Goal: Obtain resource: Download file/media

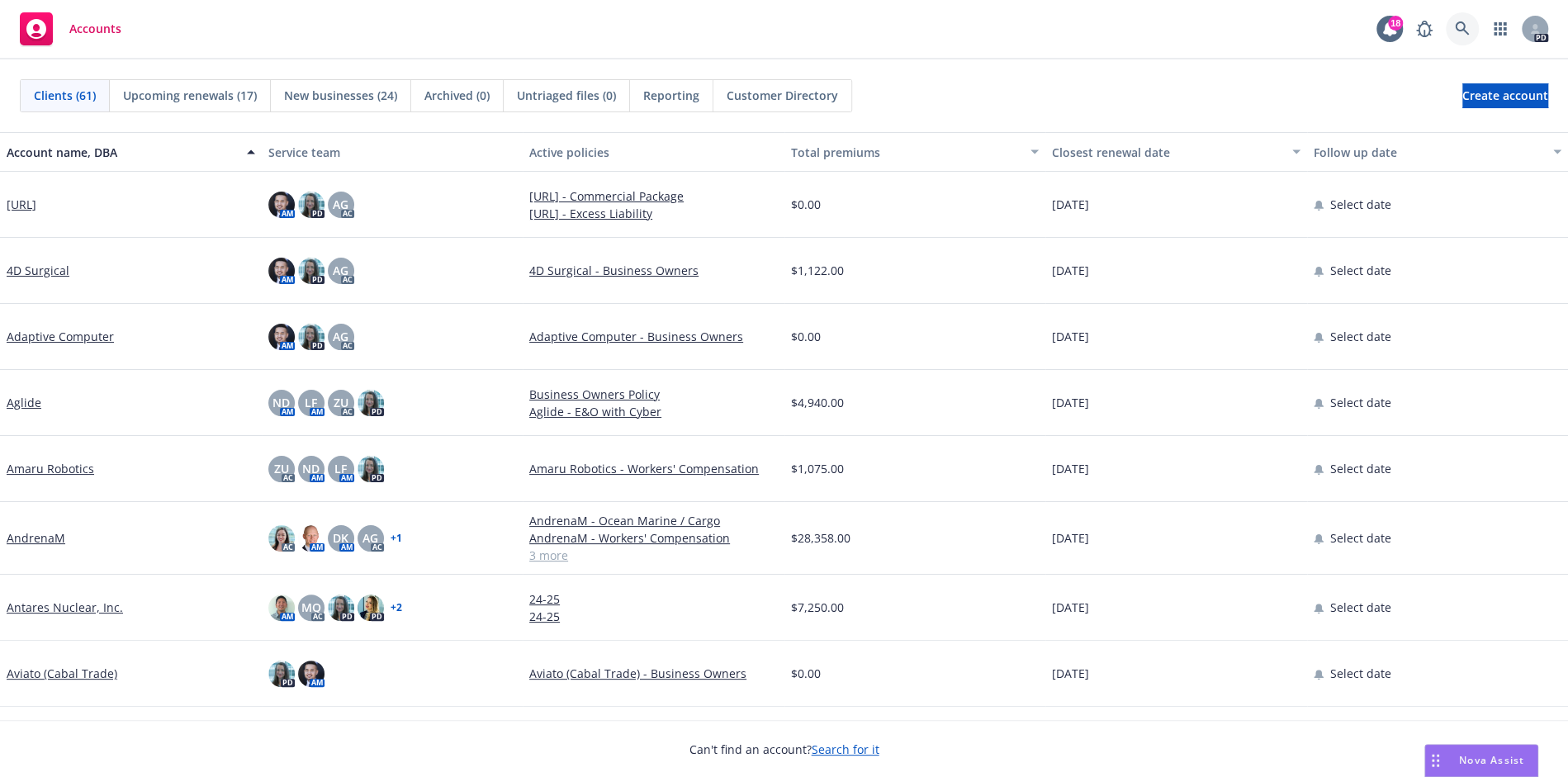
click at [1470, 34] on link at bounding box center [1463, 29] width 33 height 33
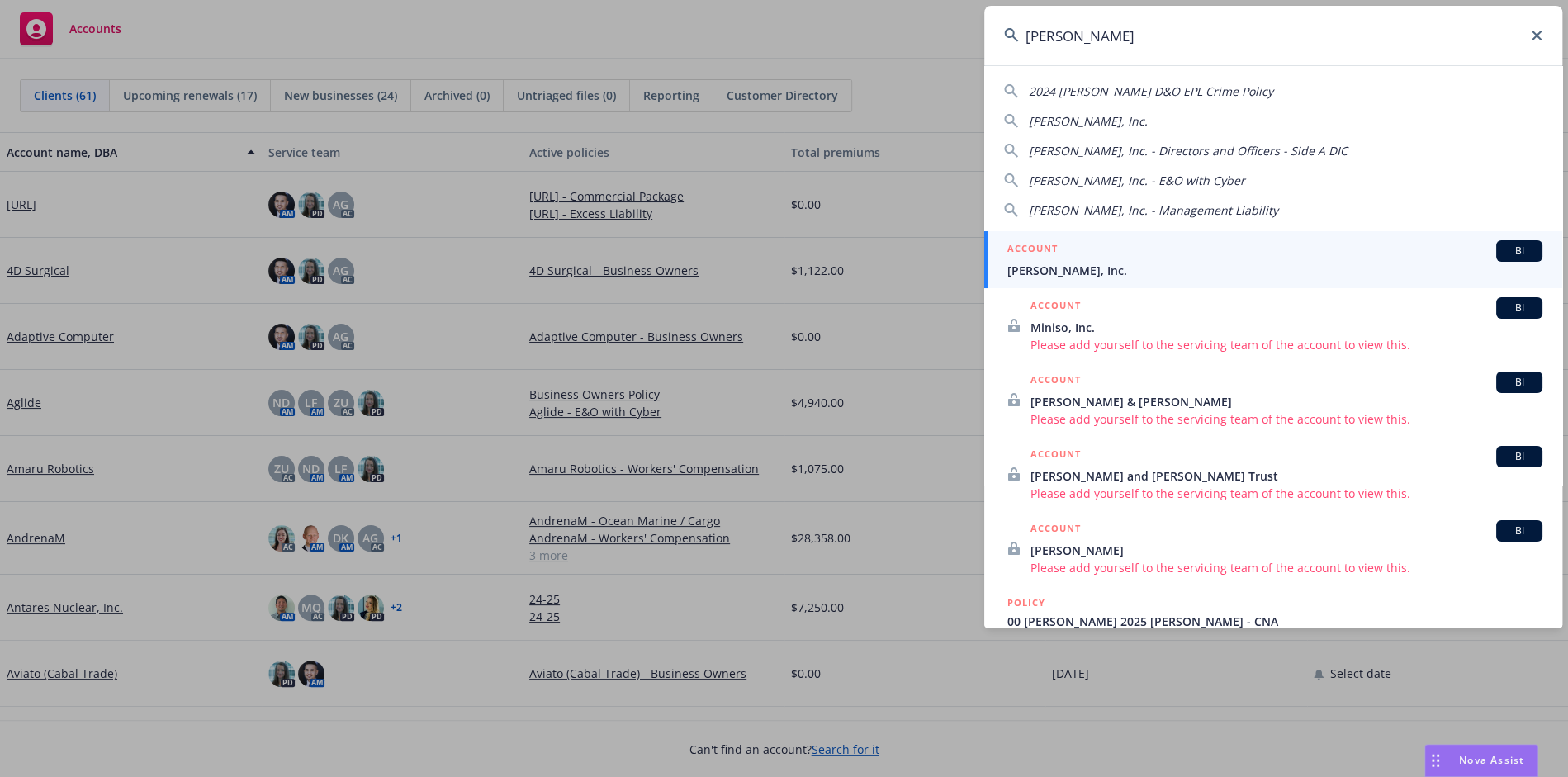
type input "[PERSON_NAME]"
click at [1364, 259] on div "ACCOUNT BI" at bounding box center [1275, 251] width 535 height 22
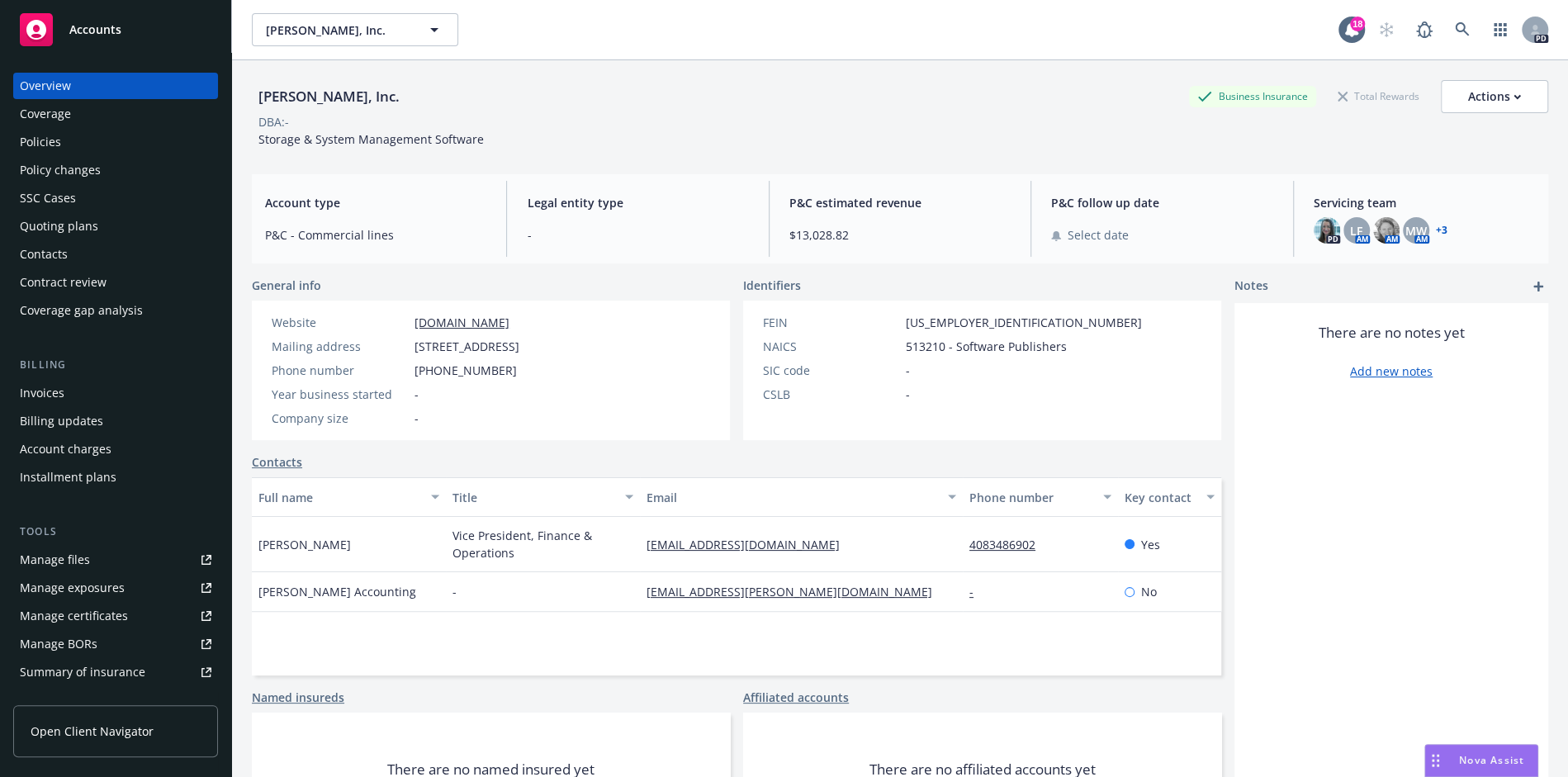
click at [95, 139] on div "Policies" at bounding box center [116, 142] width 192 height 26
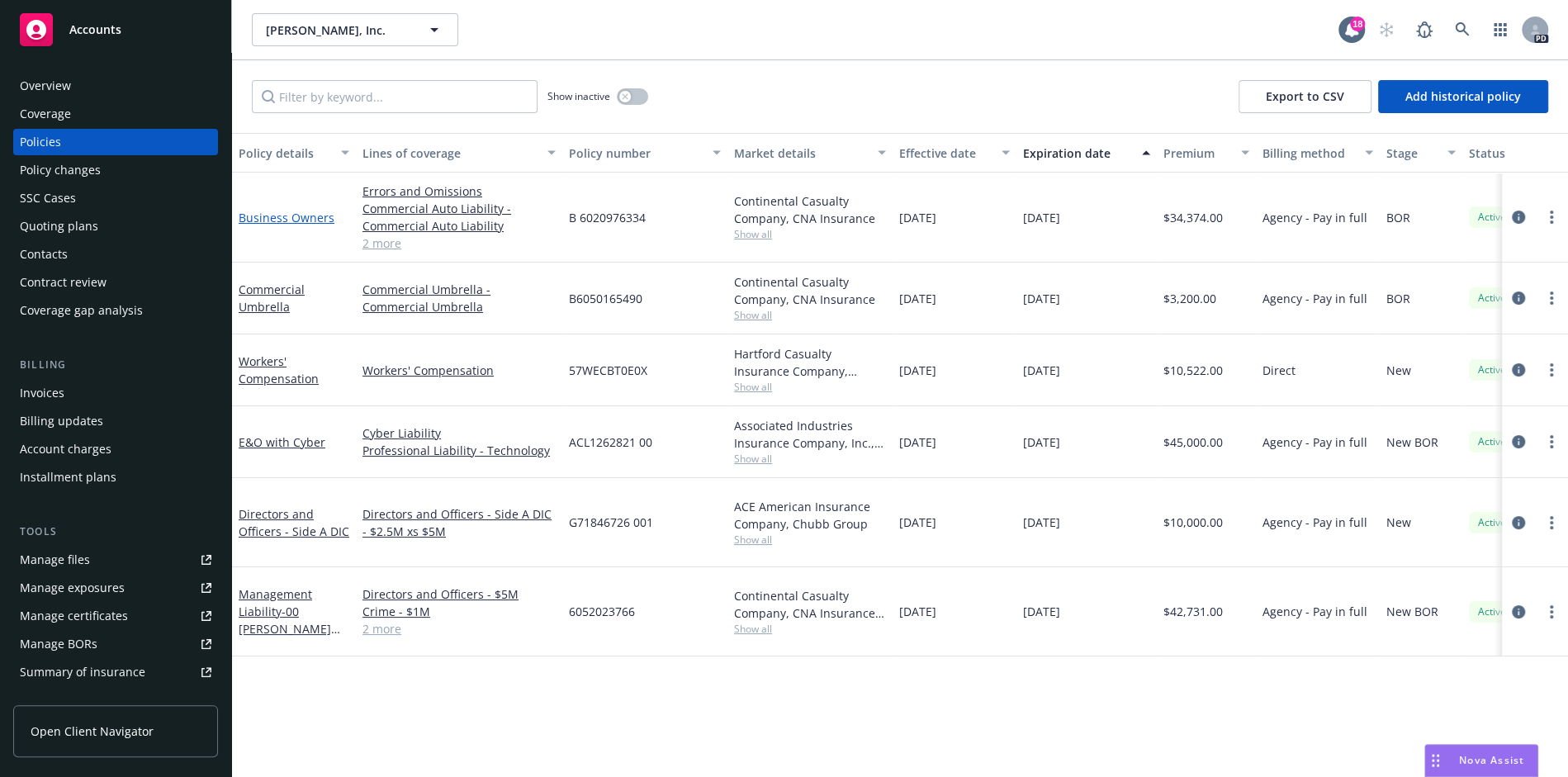
click at [272, 218] on link "Business Owners" at bounding box center [286, 218] width 96 height 16
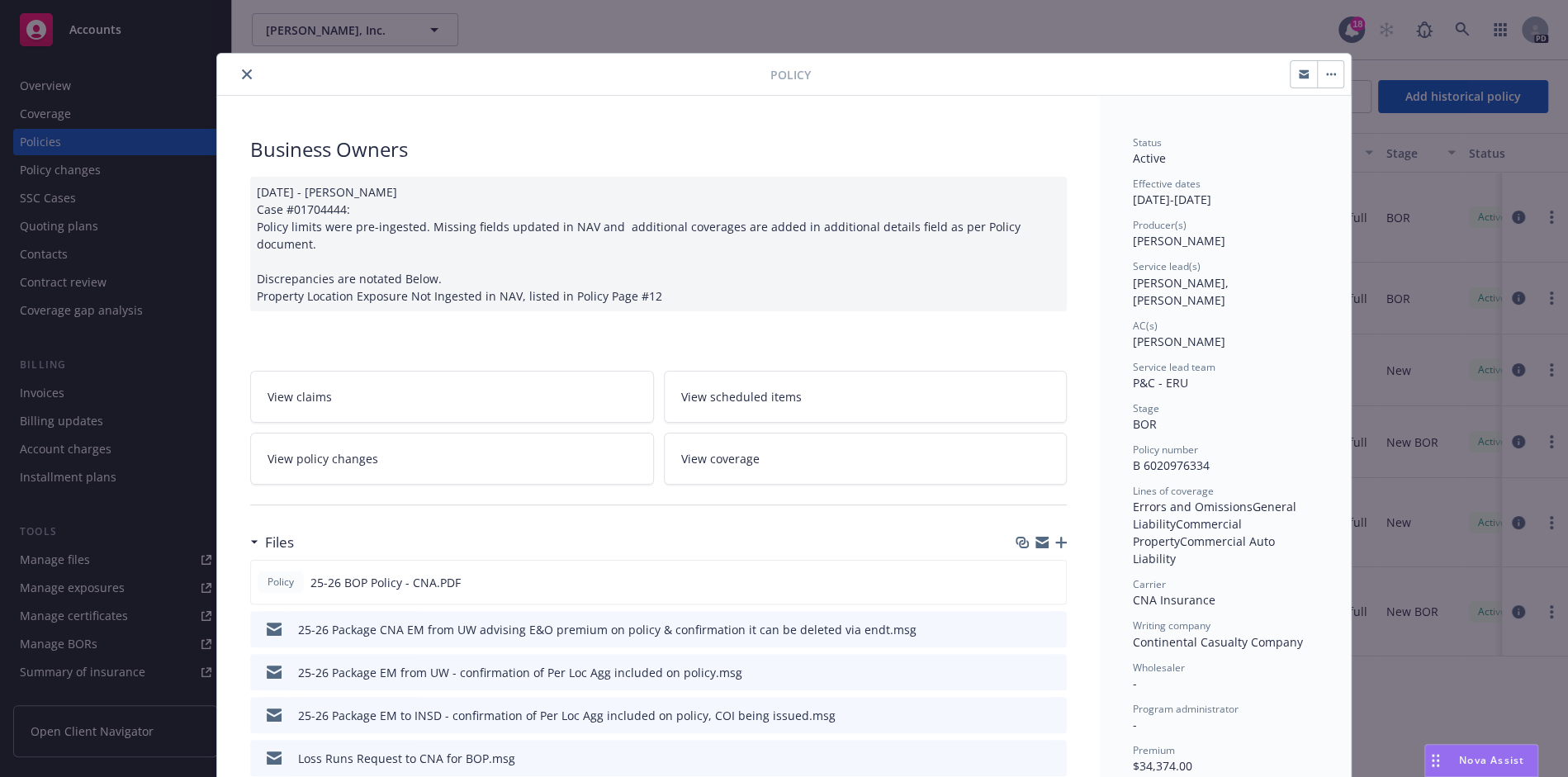
click at [717, 450] on span "View coverage" at bounding box center [720, 458] width 79 height 17
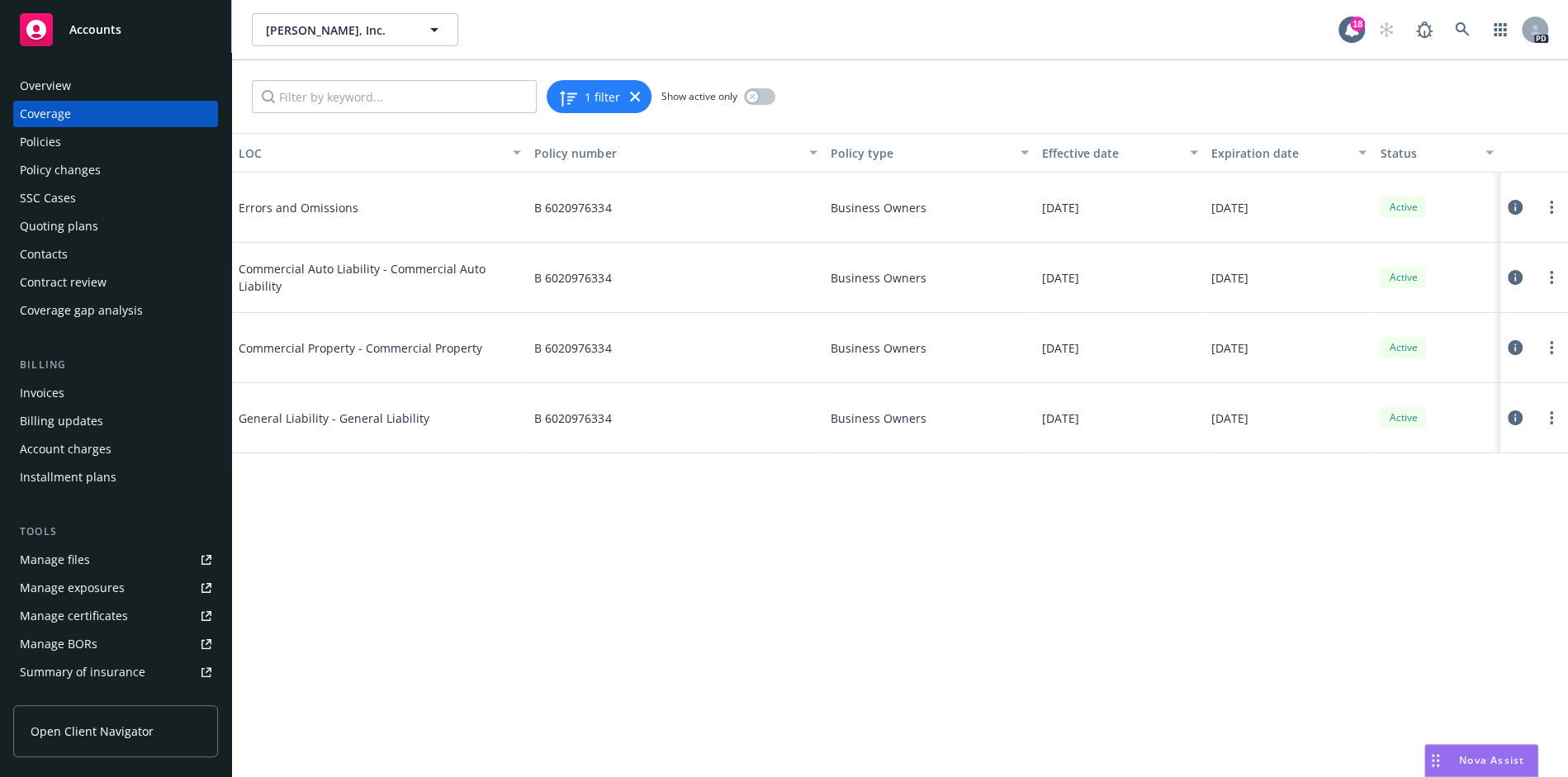
click at [87, 147] on div "Policies" at bounding box center [116, 142] width 192 height 26
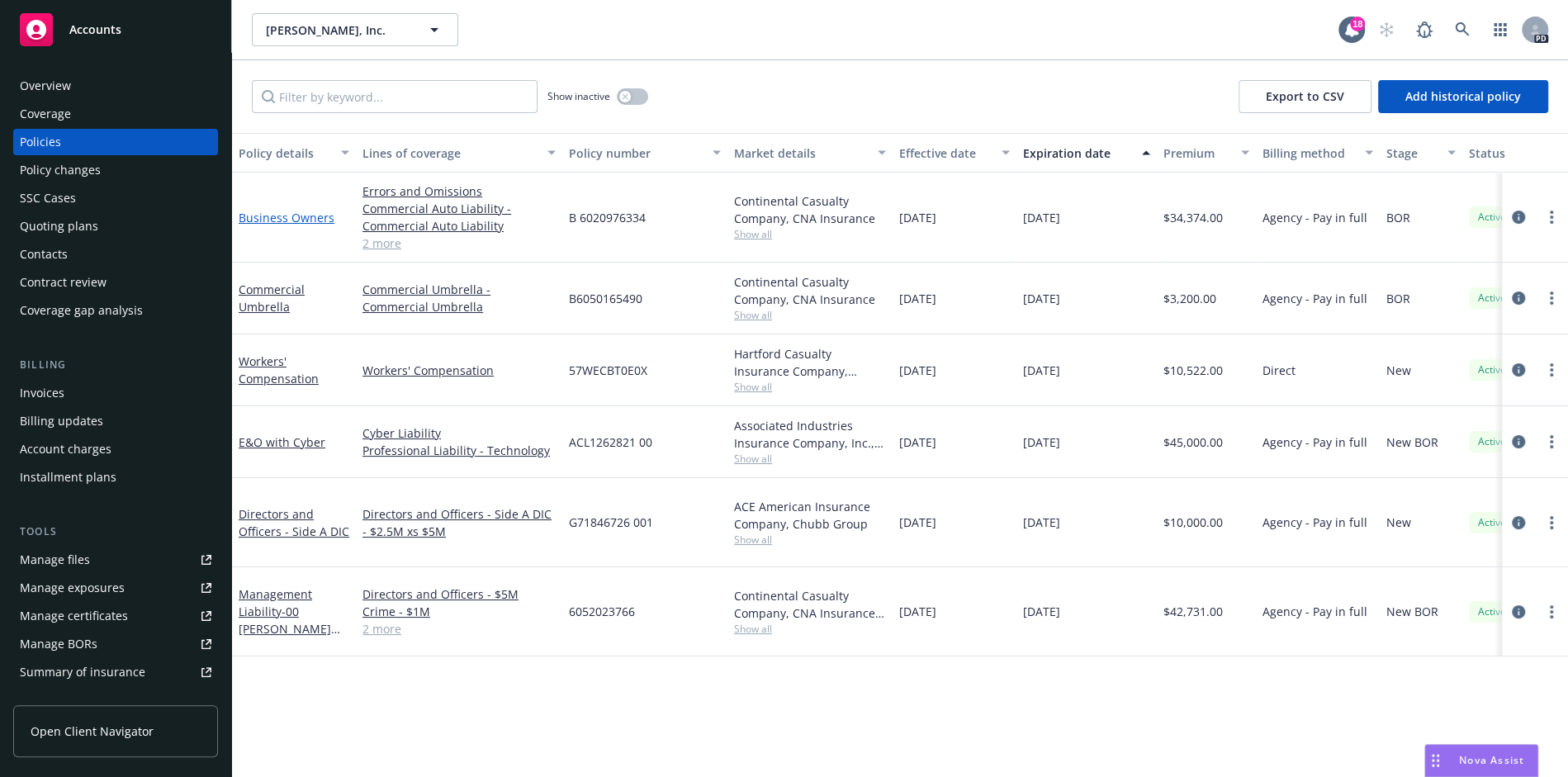
click at [281, 220] on link "Business Owners" at bounding box center [286, 218] width 96 height 16
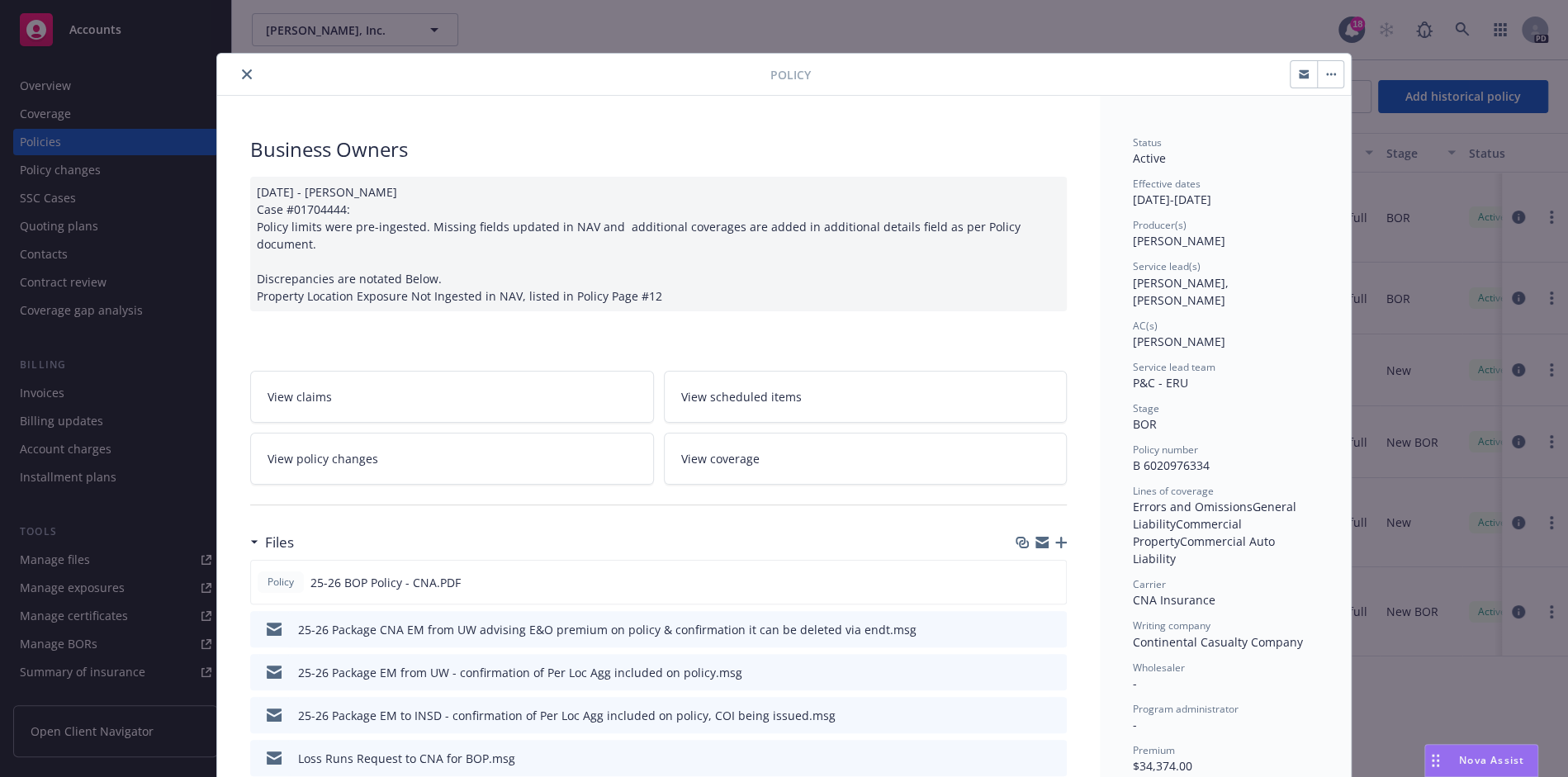
scroll to position [50, 0]
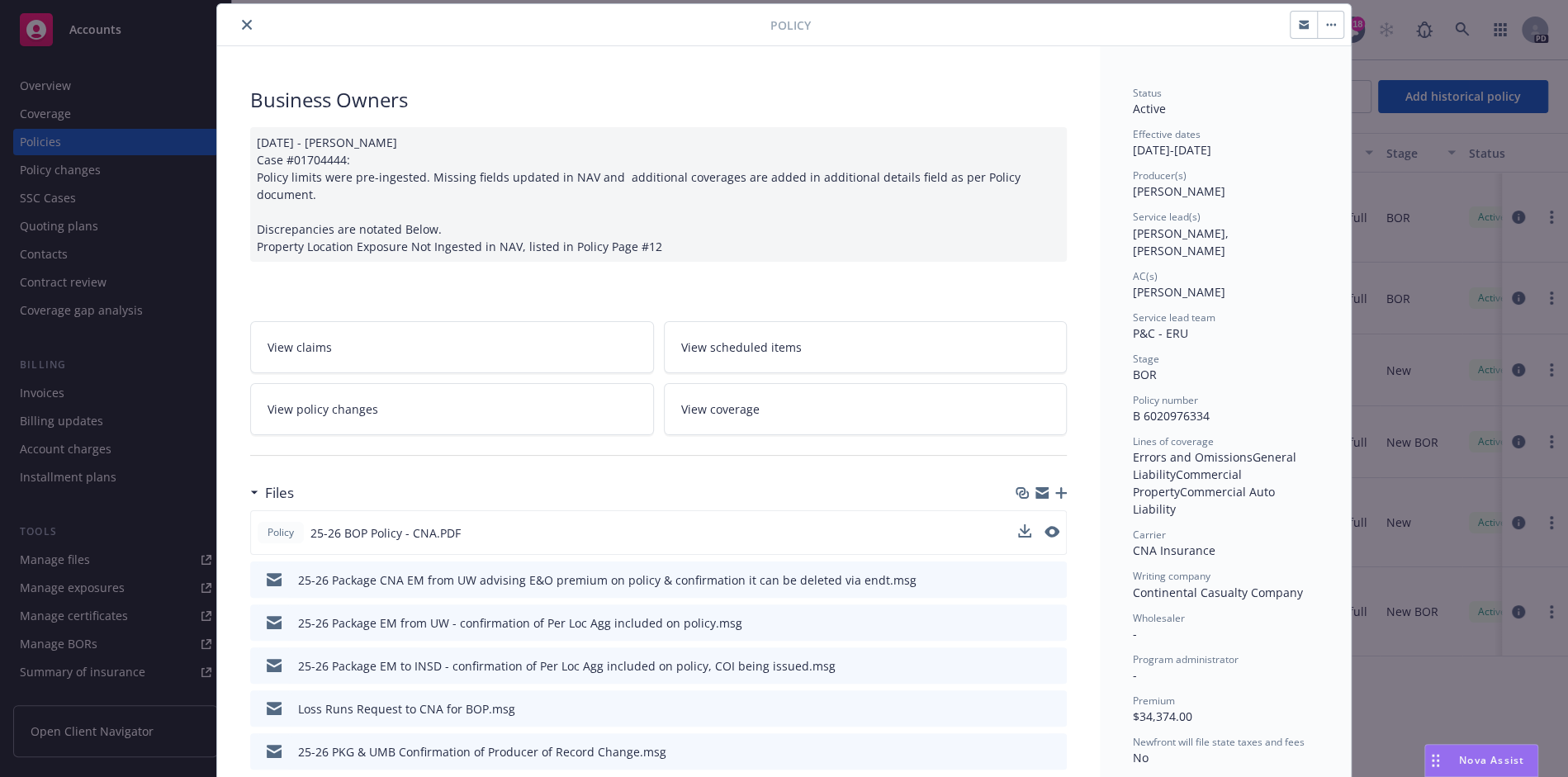
click at [563, 511] on div "Policy 25-26 BOP Policy - CNA.PDF" at bounding box center [658, 533] width 817 height 45
click at [1057, 526] on icon "preview file" at bounding box center [1051, 532] width 15 height 12
click at [1389, 424] on div "Policy Business Owners [DATE] - [PERSON_NAME] Case #01704444: Policy limits wer…" at bounding box center [784, 388] width 1568 height 777
click at [247, 22] on icon "close" at bounding box center [247, 25] width 10 height 10
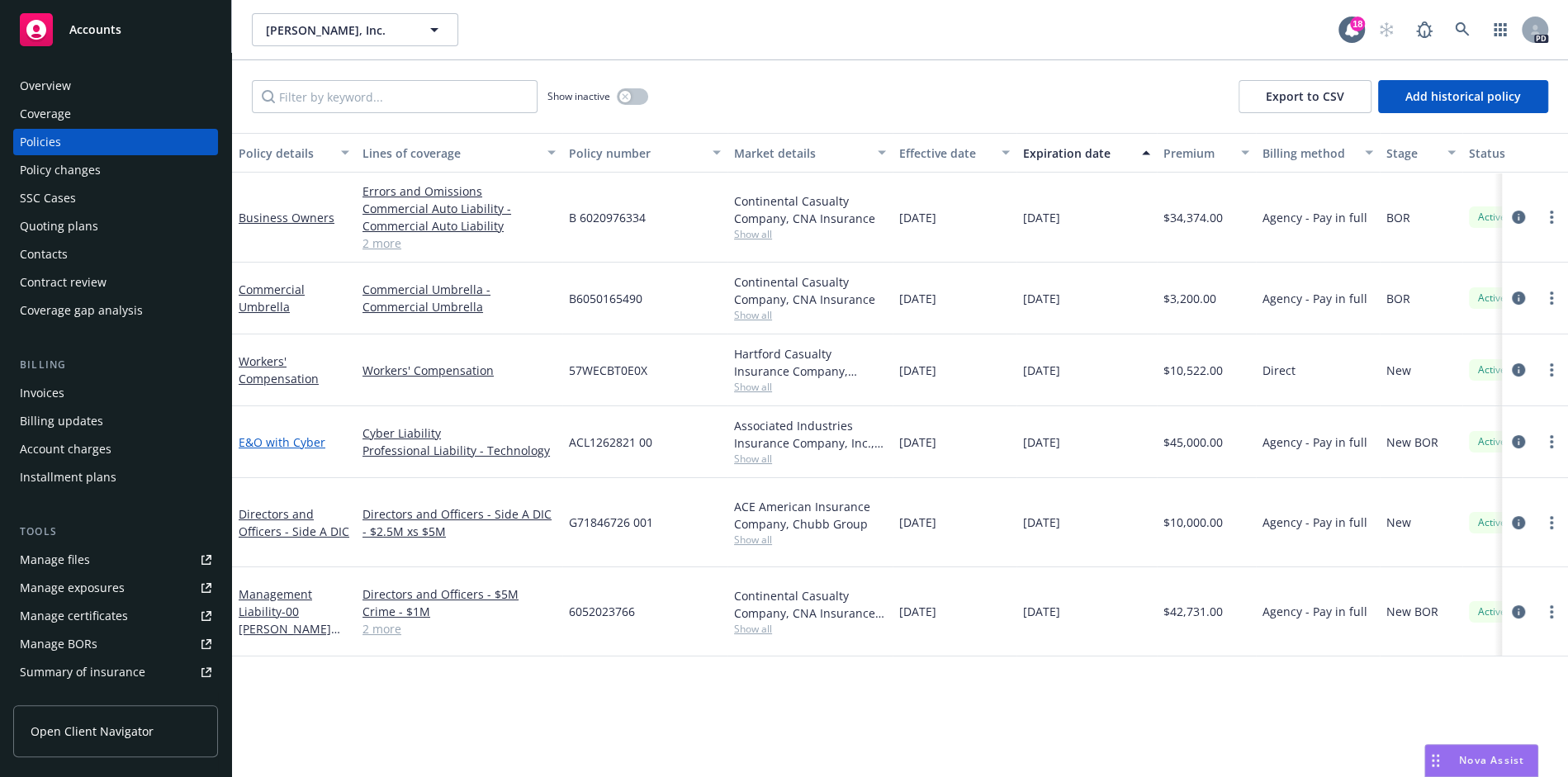
click at [287, 446] on link "E&O with Cyber" at bounding box center [281, 442] width 87 height 16
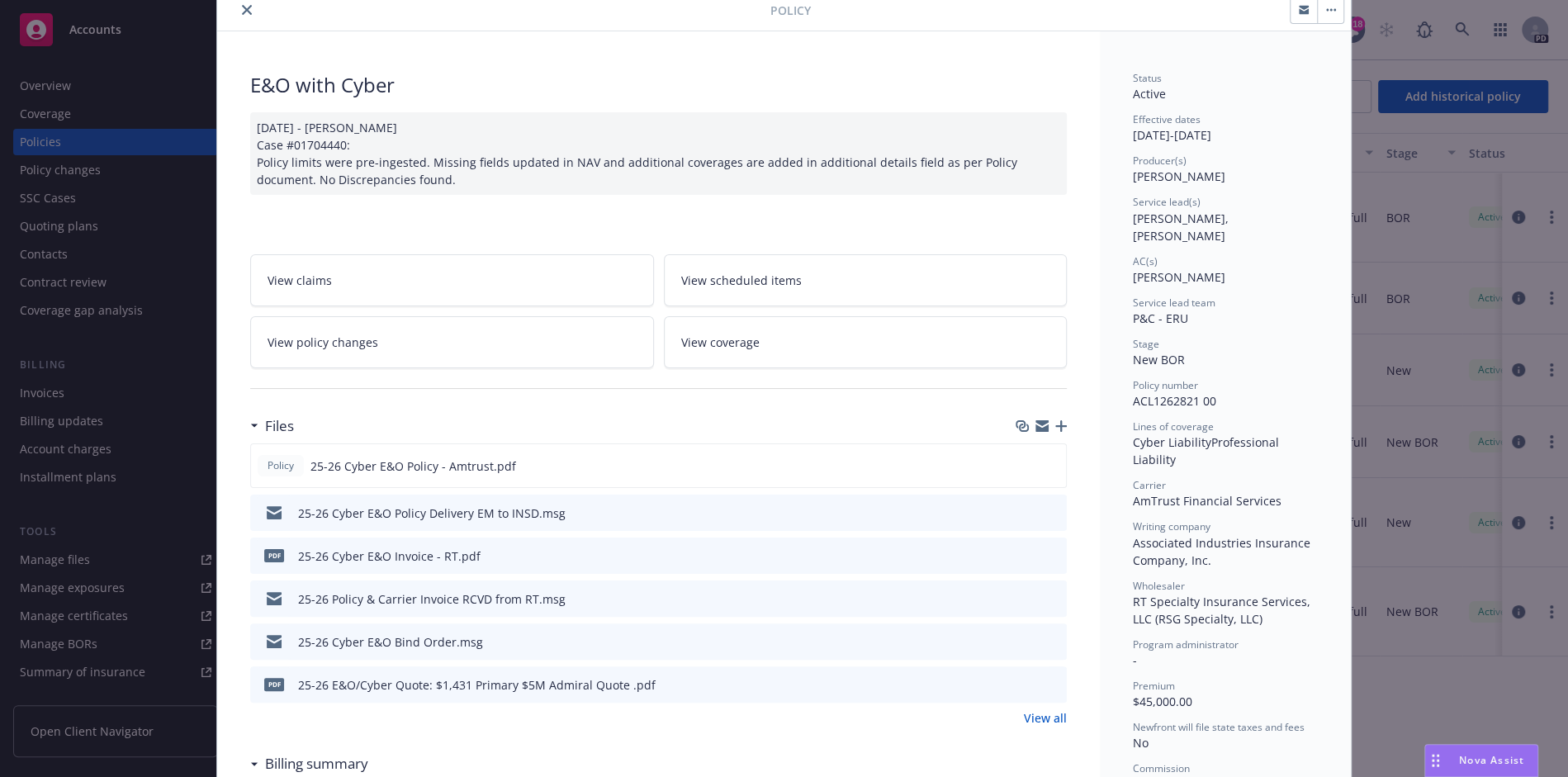
scroll to position [89, 0]
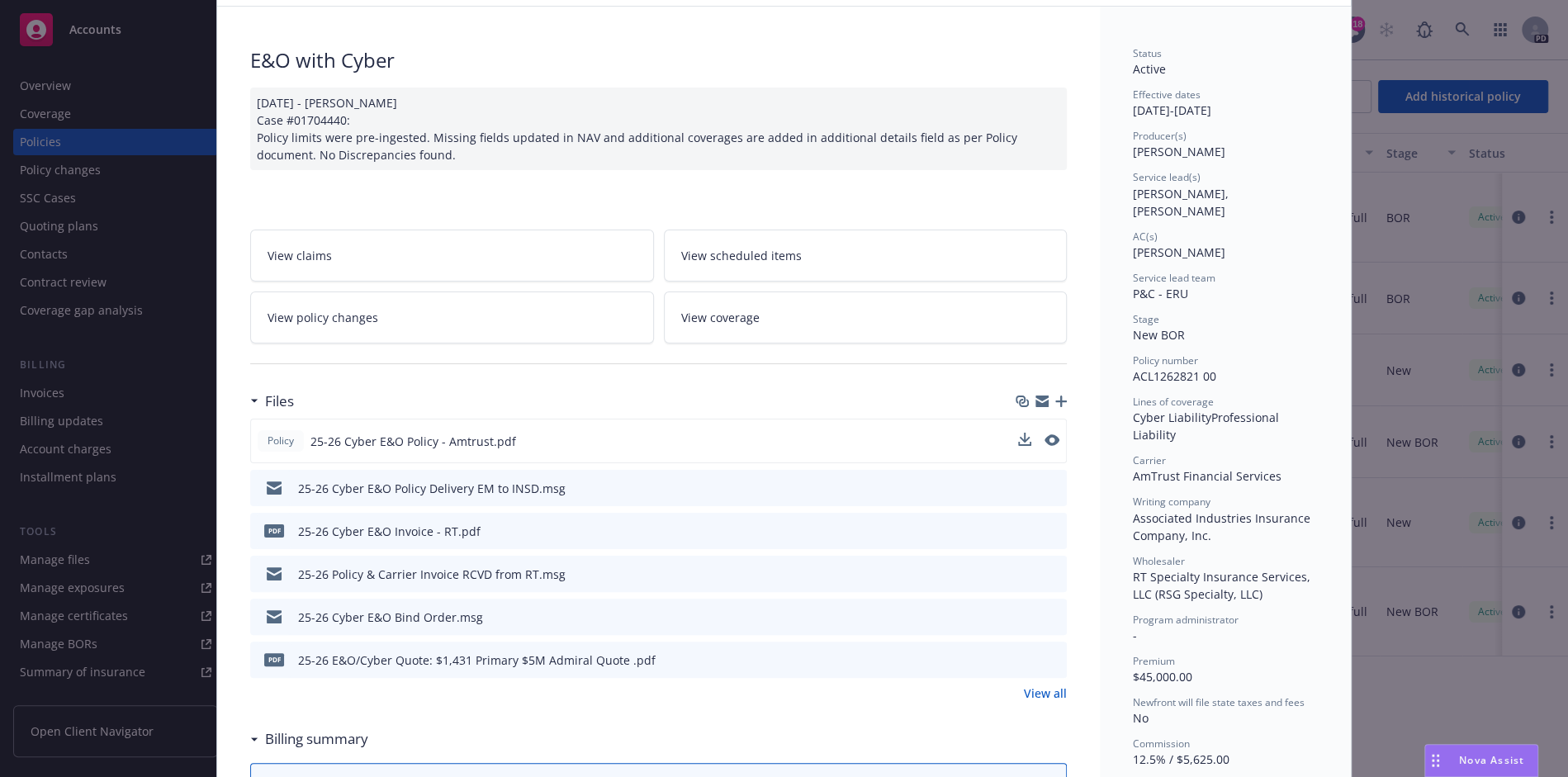
click at [469, 433] on span "25-26 Cyber E&O Policy - Amtrust.pdf" at bounding box center [413, 441] width 206 height 17
click at [1058, 438] on button "preview file" at bounding box center [1051, 440] width 18 height 15
click at [1399, 146] on div "Policy E&O with Cyber [DATE] - [PERSON_NAME] Case #01704440: Policy limits were…" at bounding box center [784, 388] width 1568 height 777
click at [1460, 20] on div "Policy E&O with Cyber [DATE] - [PERSON_NAME] Case #01704440: Policy limits were…" at bounding box center [784, 388] width 1568 height 777
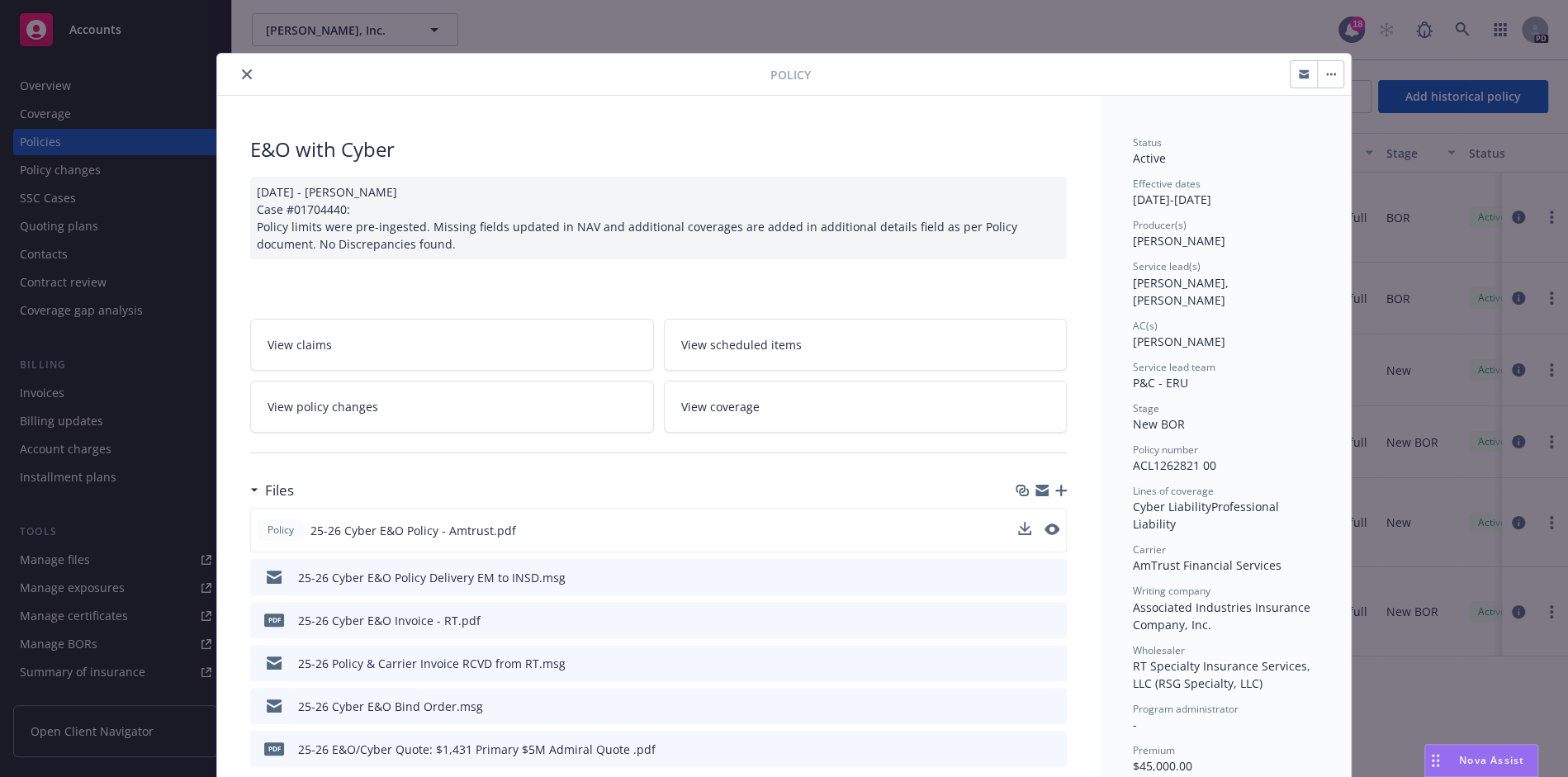
click at [243, 65] on button "close" at bounding box center [247, 74] width 20 height 20
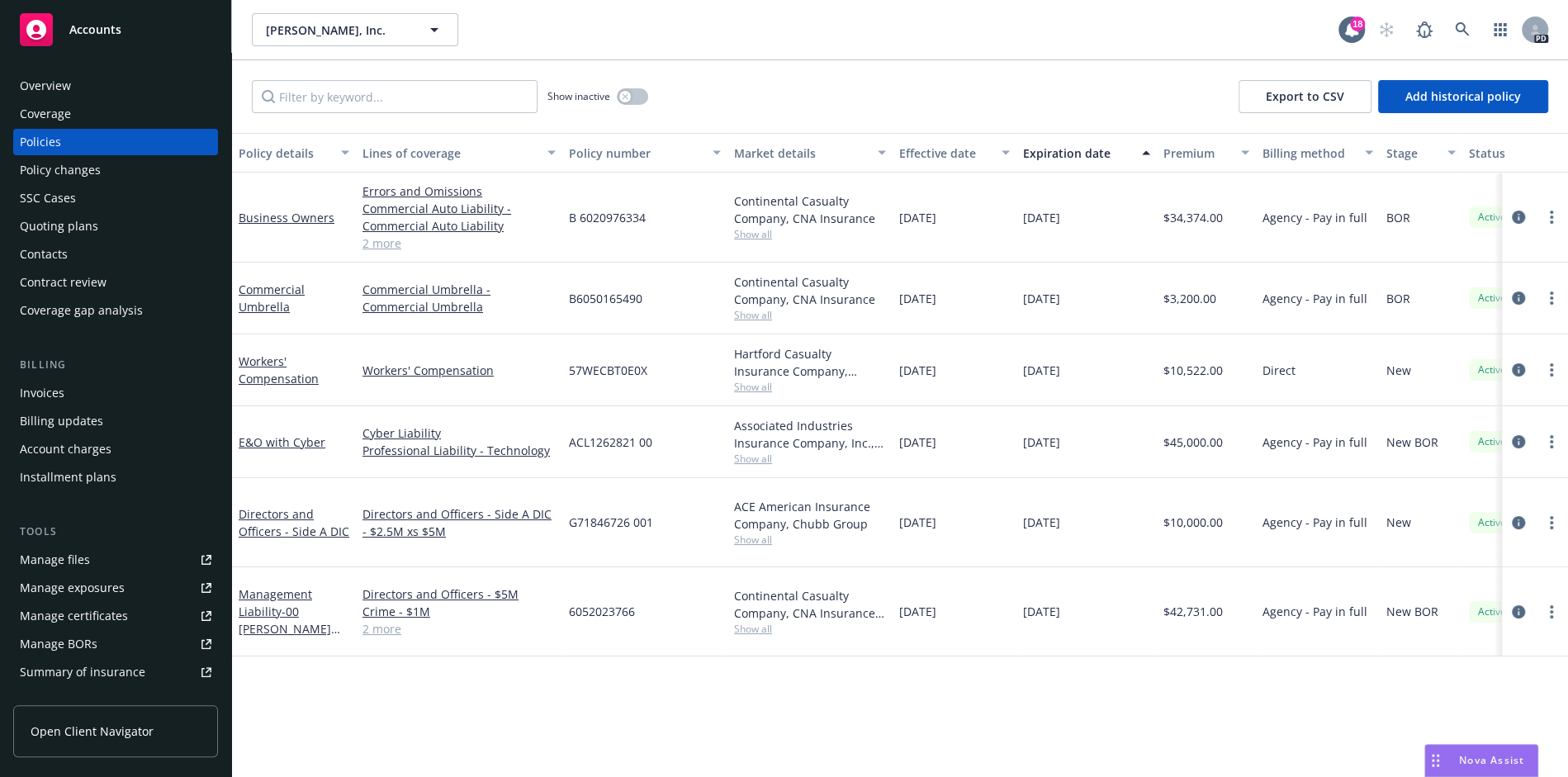
click at [243, 66] on div "Show inactive Export to CSV Add historical policy" at bounding box center [899, 97] width 1336 height 73
click at [83, 614] on div "Manage certificates" at bounding box center [74, 616] width 108 height 26
click at [278, 446] on link "E&O with Cyber" at bounding box center [281, 442] width 87 height 16
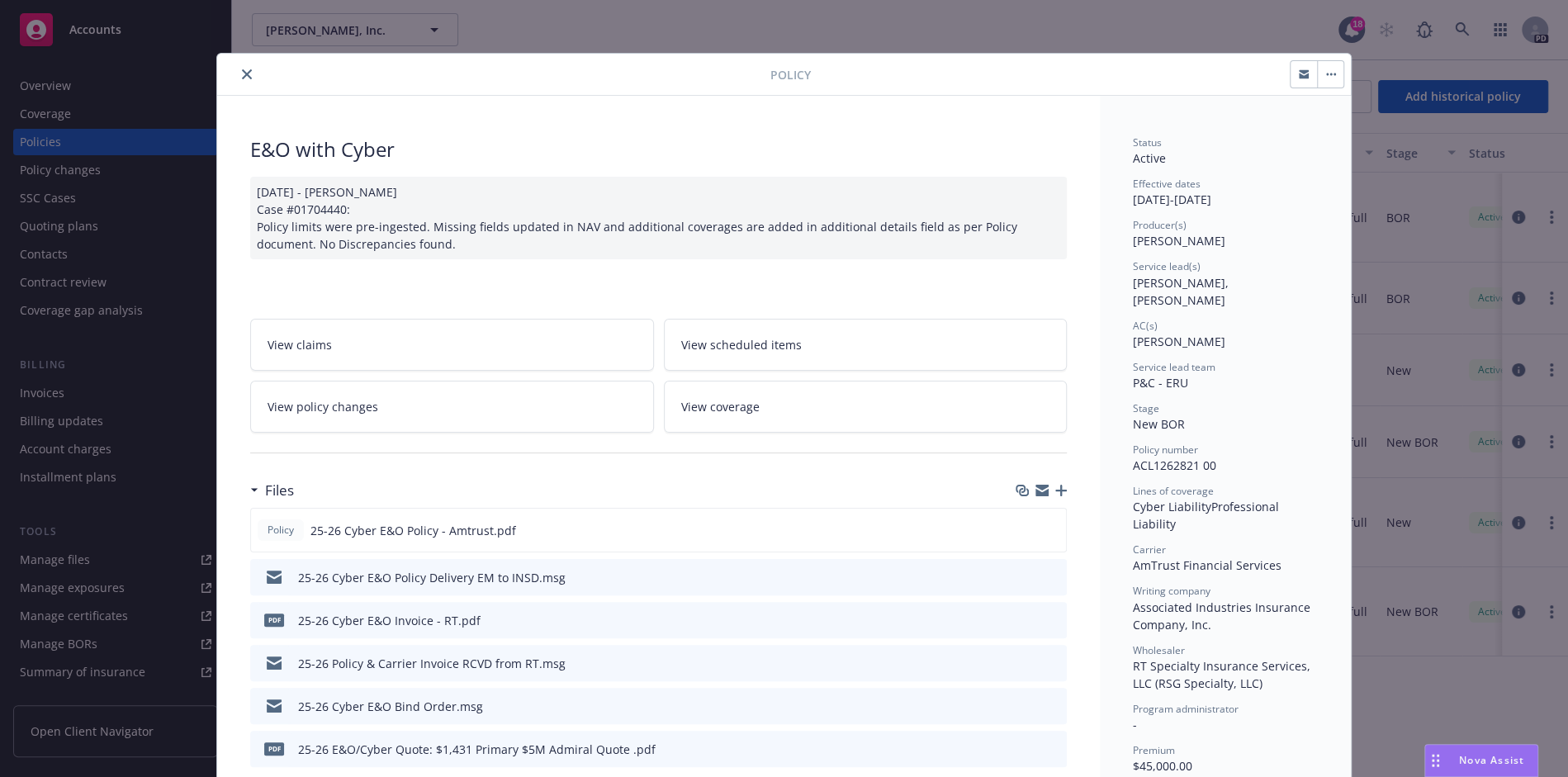
scroll to position [50, 0]
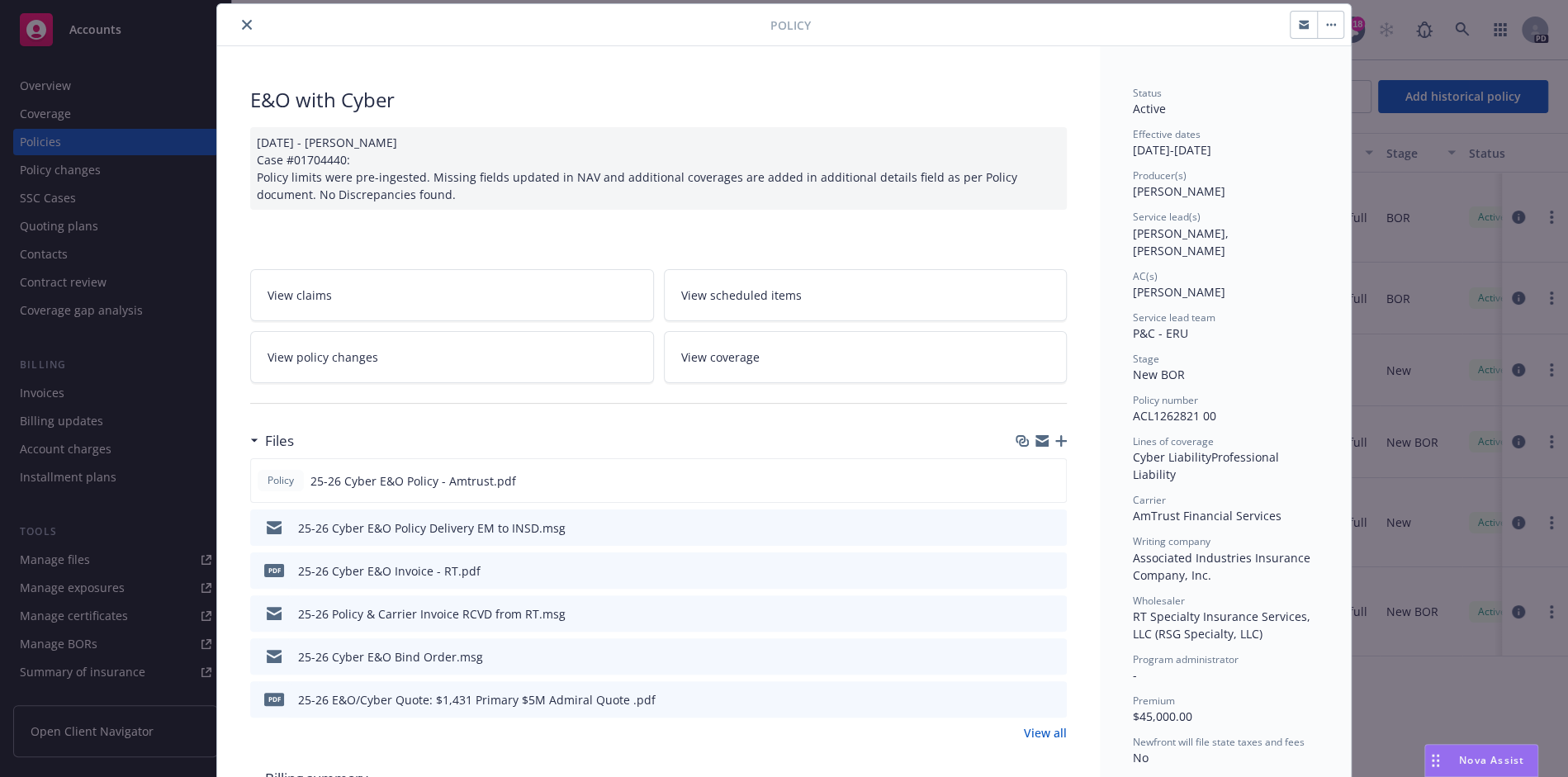
click at [726, 362] on span "View coverage" at bounding box center [720, 357] width 79 height 17
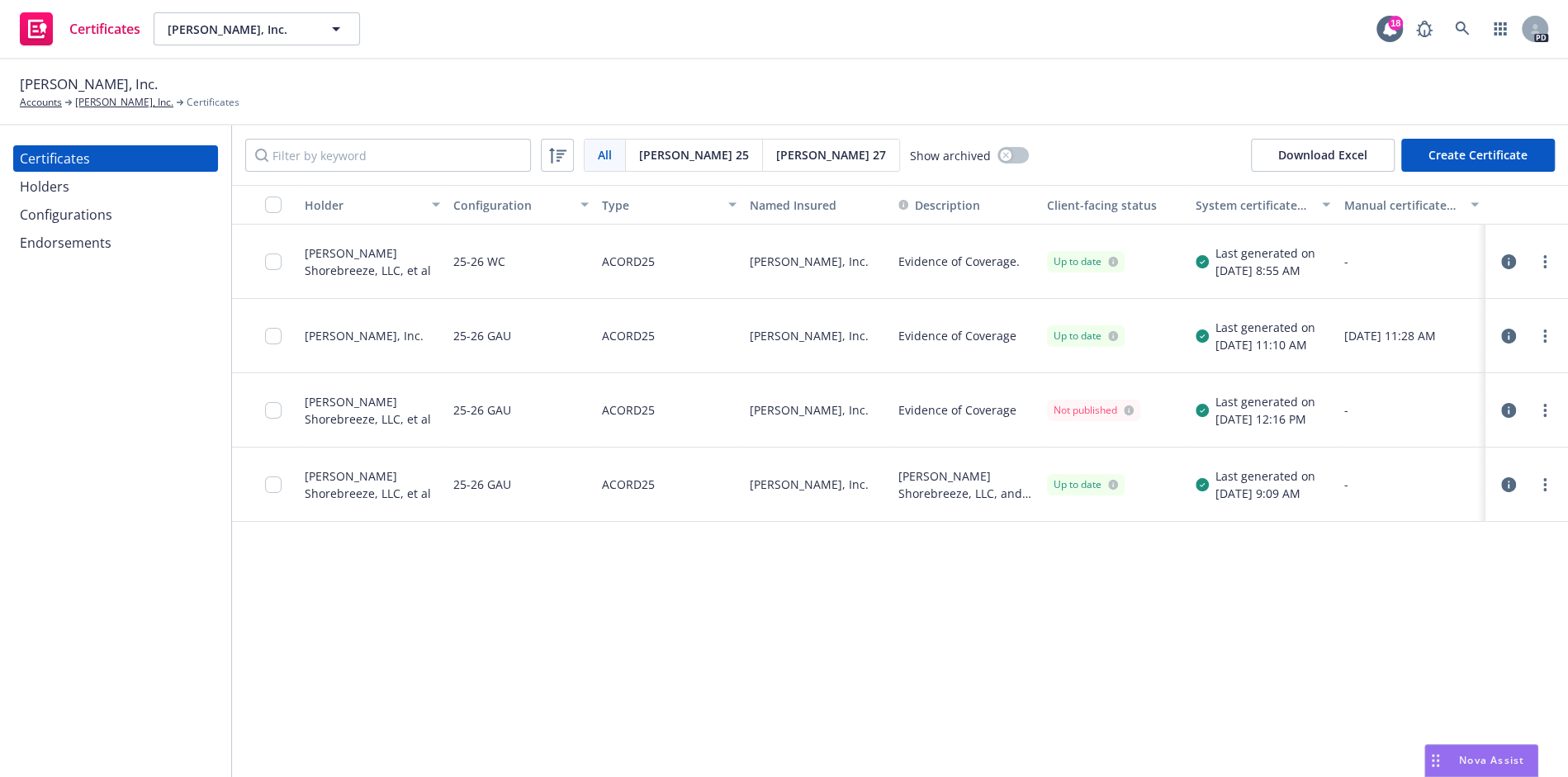
click at [1555, 335] on div at bounding box center [1527, 336] width 70 height 33
click at [1540, 336] on link "more" at bounding box center [1545, 336] width 20 height 20
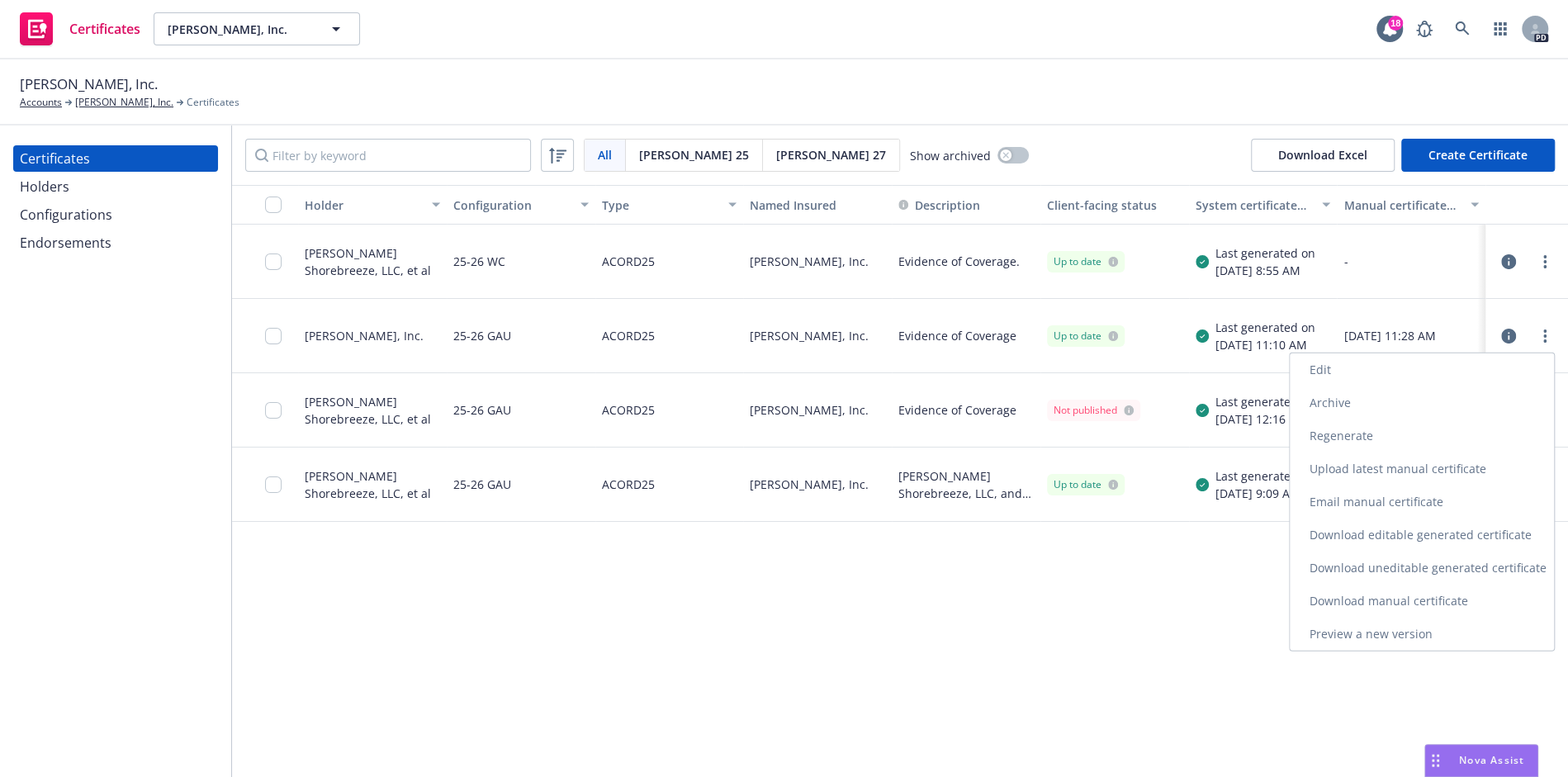
click at [1460, 573] on link "Download uneditable generated certificate" at bounding box center [1422, 568] width 264 height 33
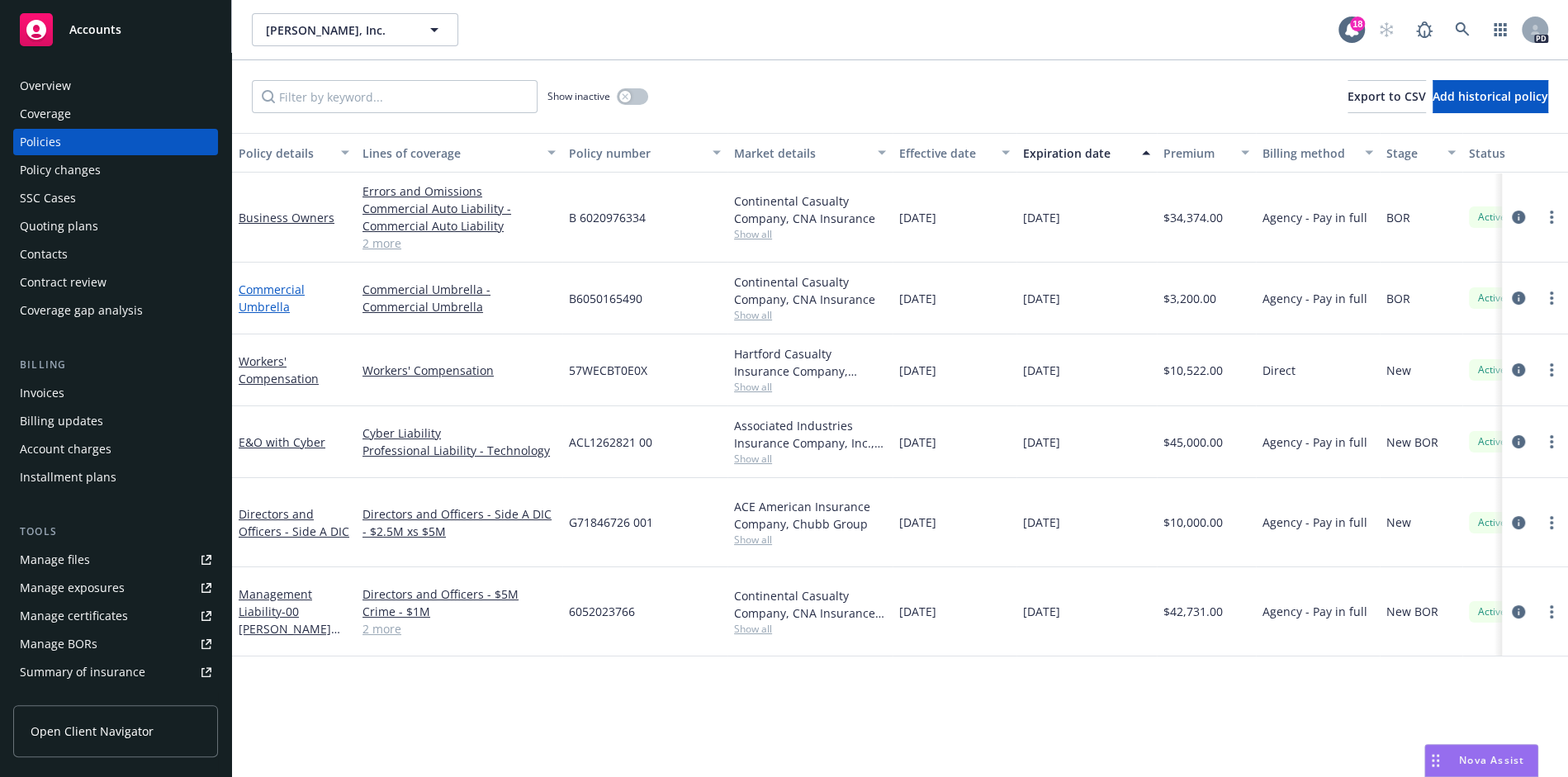
click at [264, 302] on link "Commercial Umbrella" at bounding box center [271, 298] width 66 height 33
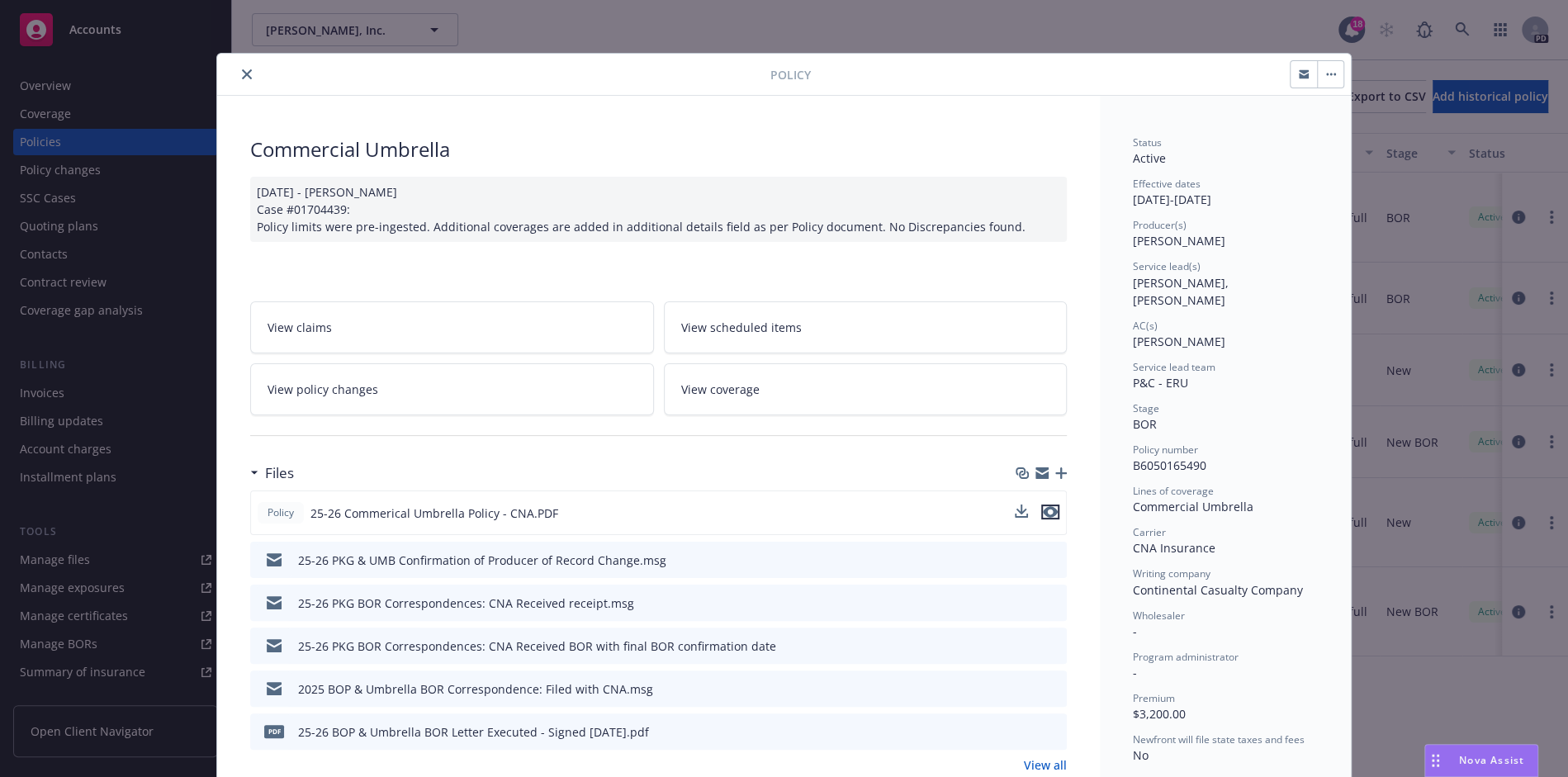
click at [1052, 506] on icon "preview file" at bounding box center [1051, 512] width 15 height 12
click at [246, 77] on icon "close" at bounding box center [247, 74] width 10 height 10
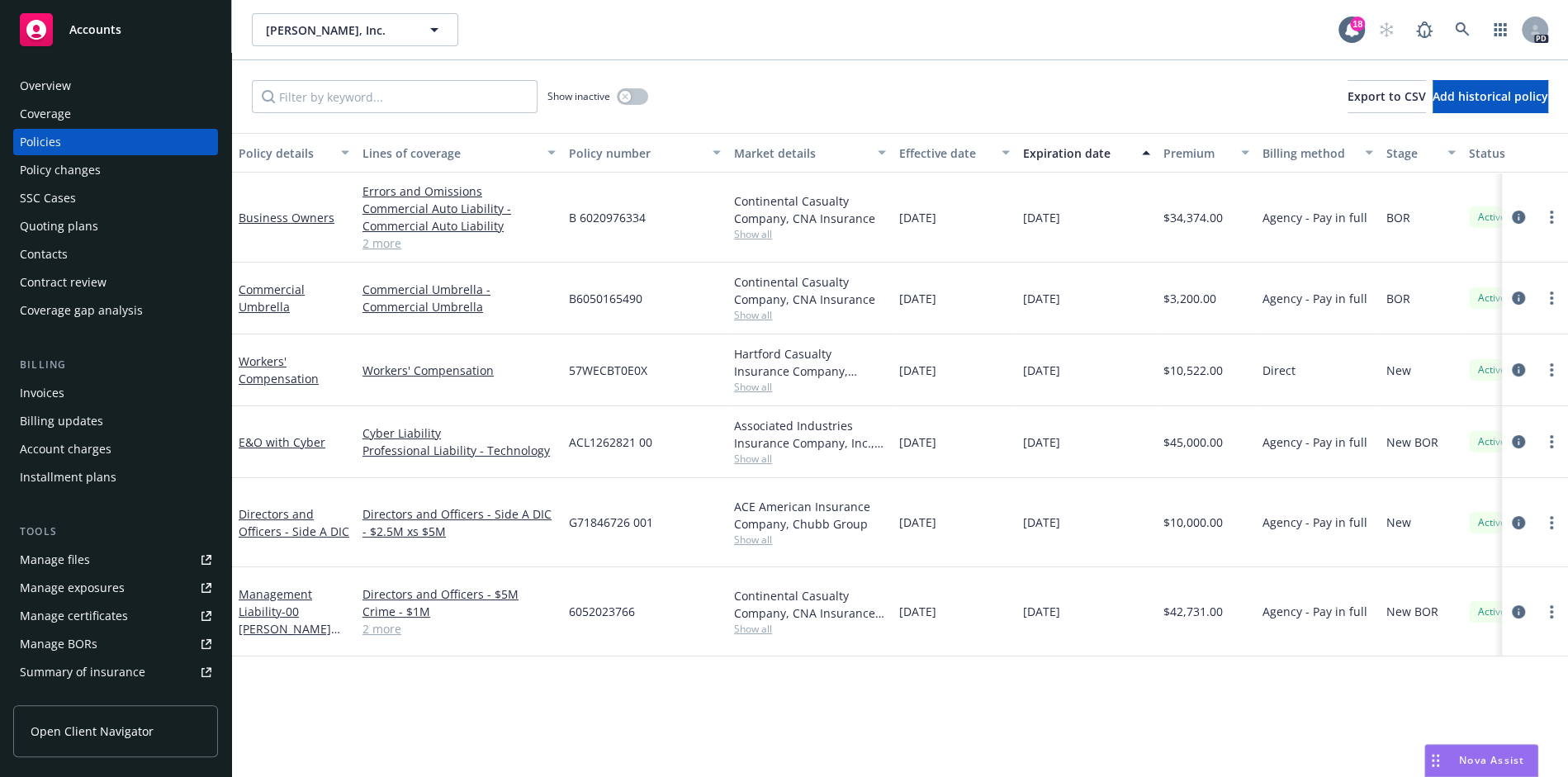
click at [391, 621] on link "2 more" at bounding box center [459, 629] width 194 height 17
